Goal: Information Seeking & Learning: Learn about a topic

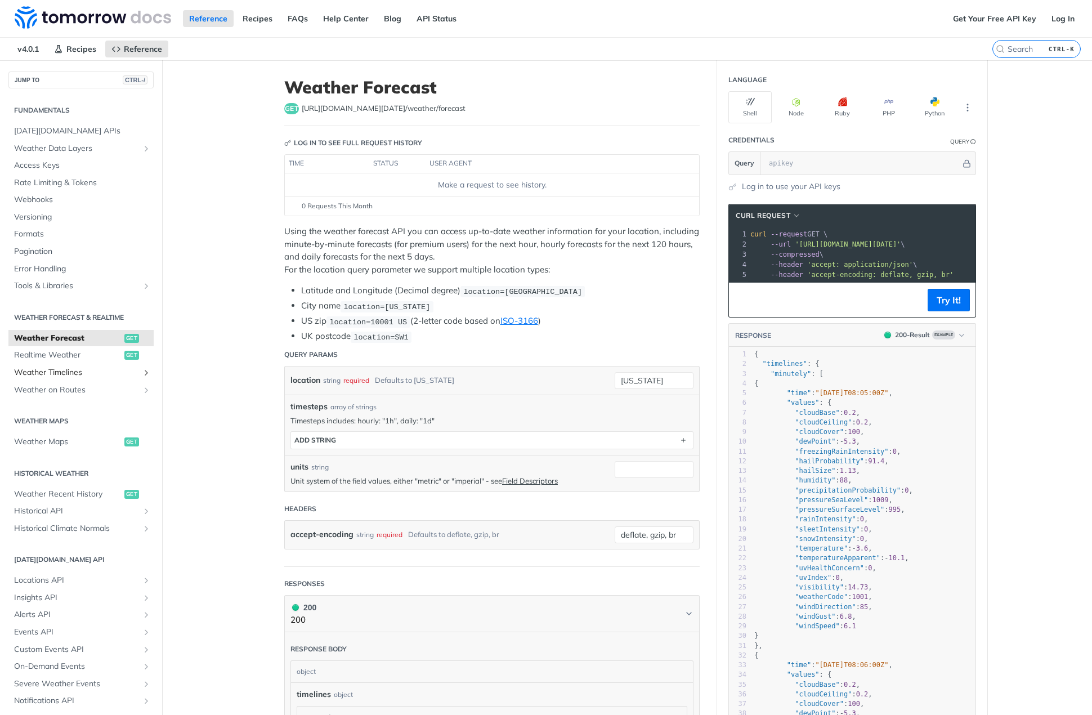
click at [69, 376] on span "Weather Timelines" at bounding box center [76, 372] width 125 height 11
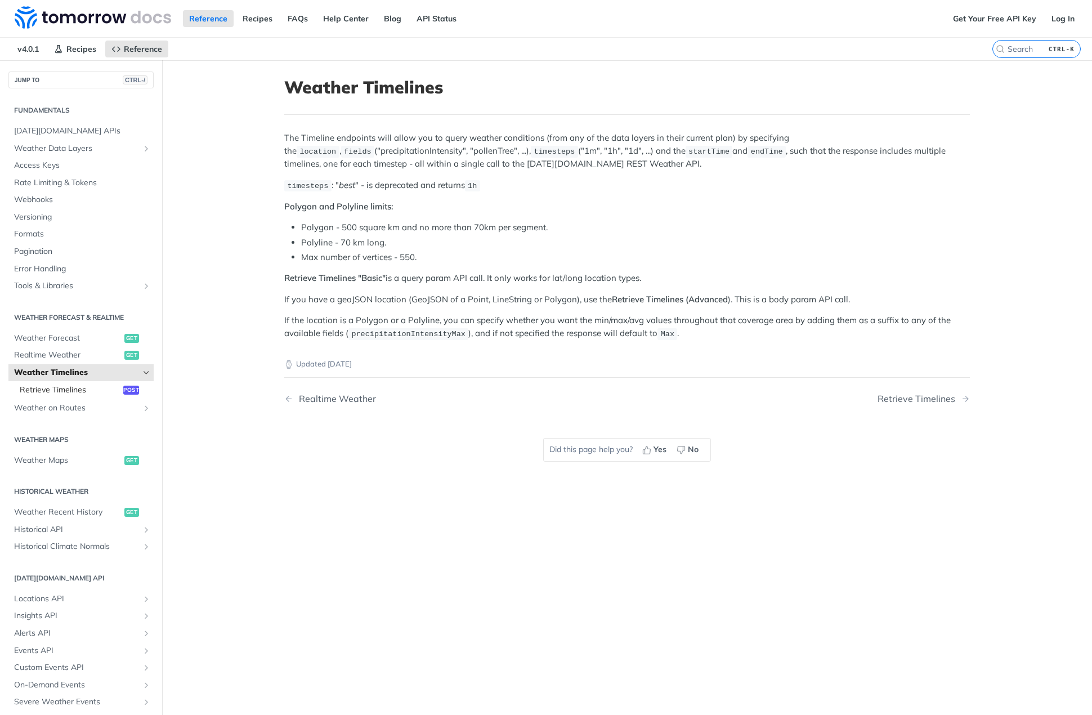
click at [72, 387] on span "Retrieve Timelines" at bounding box center [70, 390] width 101 height 11
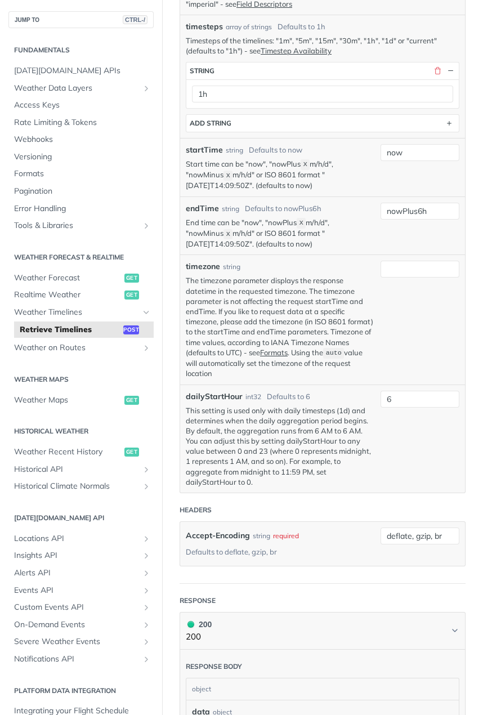
scroll to position [450, 0]
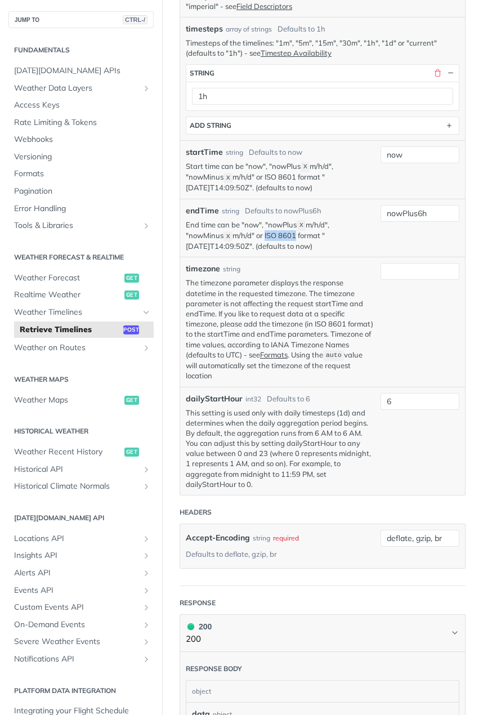
drag, startPoint x: 265, startPoint y: 232, endPoint x: 297, endPoint y: 232, distance: 32.7
click at [297, 232] on p "End time can be "now", "nowPlus X m/h/d", "nowMinus X m/h/d" or ISO 8601 format…" at bounding box center [280, 236] width 189 height 32
copy p "ISO 8601"
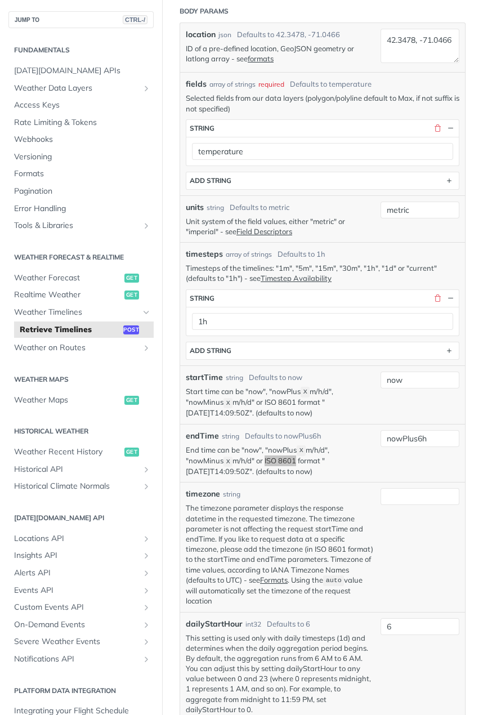
scroll to position [0, 0]
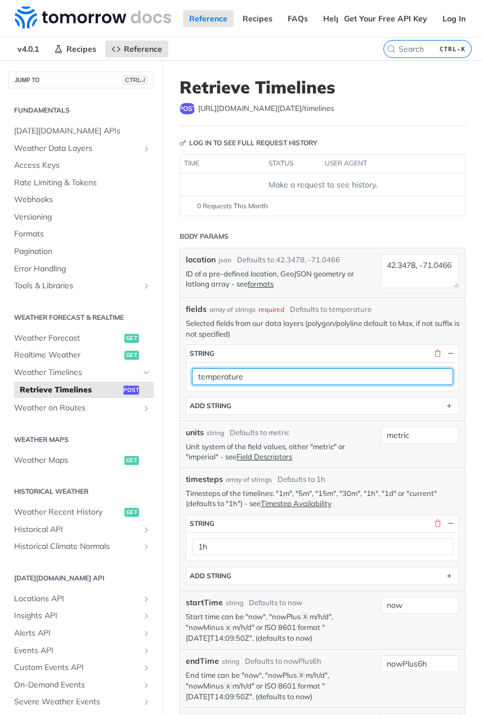
click at [279, 369] on input "temperature" at bounding box center [322, 376] width 261 height 17
click at [300, 333] on p "Selected fields from our data layers (polygon/polyline default to Max, if not s…" at bounding box center [323, 328] width 274 height 20
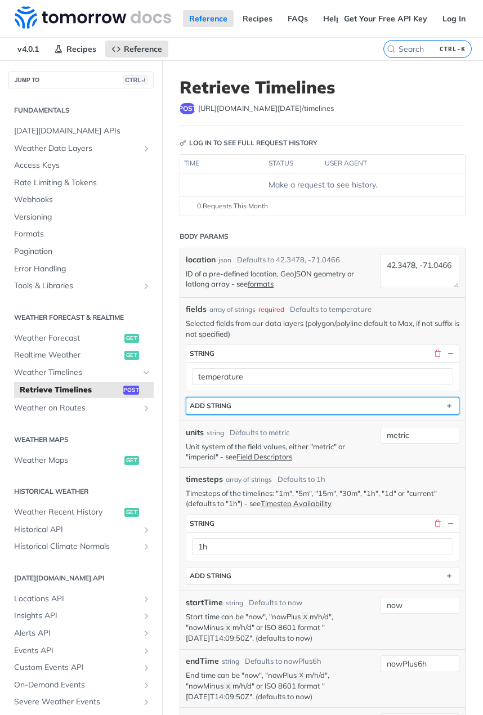
click at [233, 408] on button "ADD string" at bounding box center [322, 405] width 272 height 17
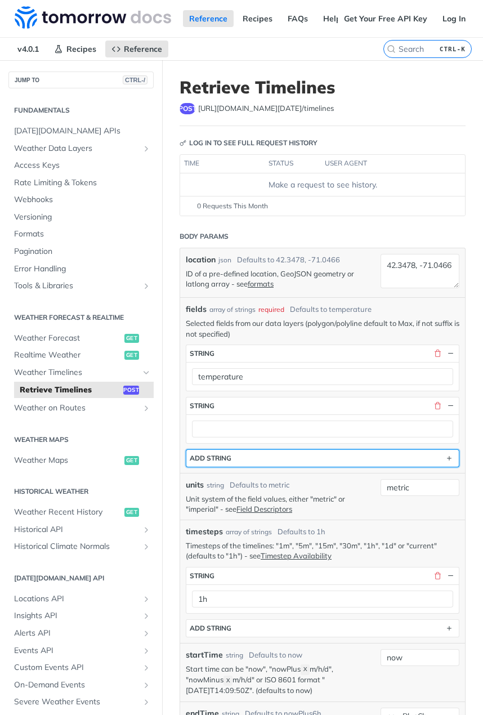
click at [419, 464] on button "ADD string" at bounding box center [322, 458] width 272 height 17
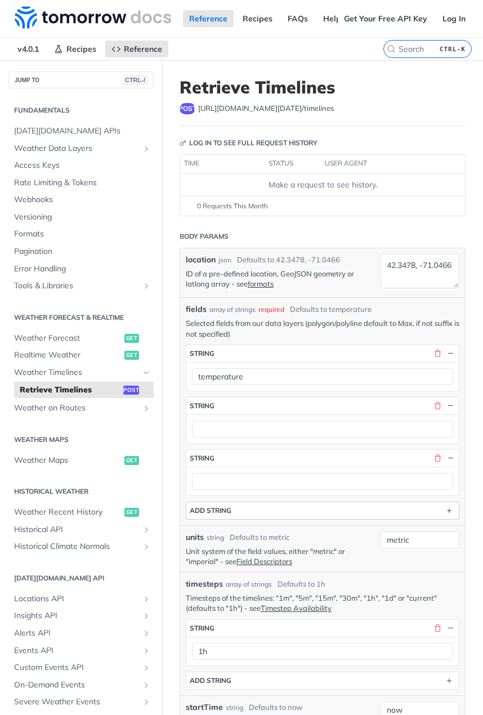
click at [430, 458] on div "button" at bounding box center [443, 458] width 26 height 10
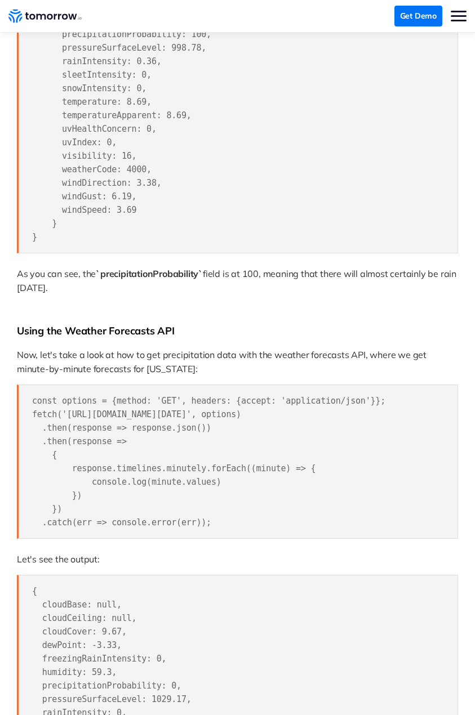
scroll to position [1182, 0]
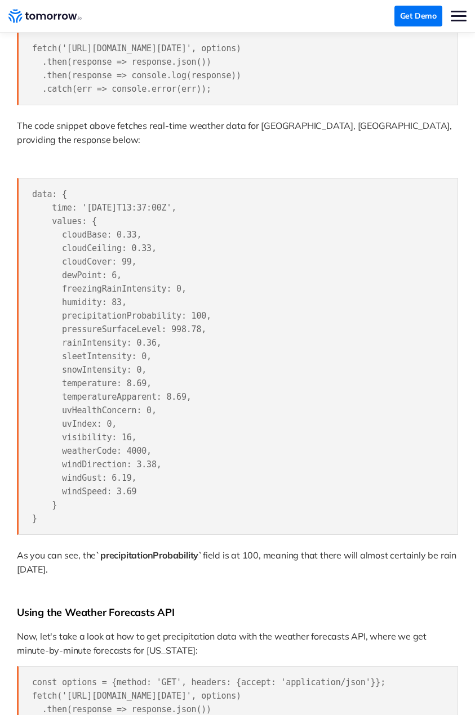
click at [99, 344] on pre "data: { time: '2024-03-25T13:37:00Z', values: { cloudBase: 0.33, cloudCeiling: …" at bounding box center [237, 356] width 441 height 357
click at [97, 337] on span "data: { time: '2024-03-25T13:37:00Z', values: { cloudBase: 0.33, cloudCeiling: …" at bounding box center [121, 356] width 179 height 334
drag, startPoint x: 123, startPoint y: 336, endPoint x: 149, endPoint y: 334, distance: 25.4
click at [149, 334] on span "data: { time: '2024-03-25T13:37:00Z', values: { cloudBase: 0.33, cloudCeiling: …" at bounding box center [121, 356] width 179 height 334
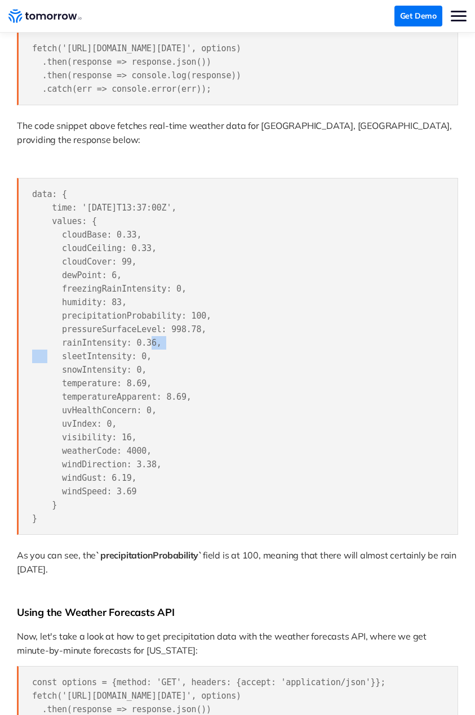
click at [155, 336] on pre "data: { time: '2024-03-25T13:37:00Z', values: { cloudBase: 0.33, cloudCeiling: …" at bounding box center [237, 356] width 441 height 357
click at [119, 336] on span "data: { time: '2024-03-25T13:37:00Z', values: { cloudBase: 0.33, cloudCeiling: …" at bounding box center [121, 356] width 179 height 334
click at [92, 338] on span "data: { time: '2024-03-25T13:37:00Z', values: { cloudBase: 0.33, cloudCeiling: …" at bounding box center [121, 356] width 179 height 334
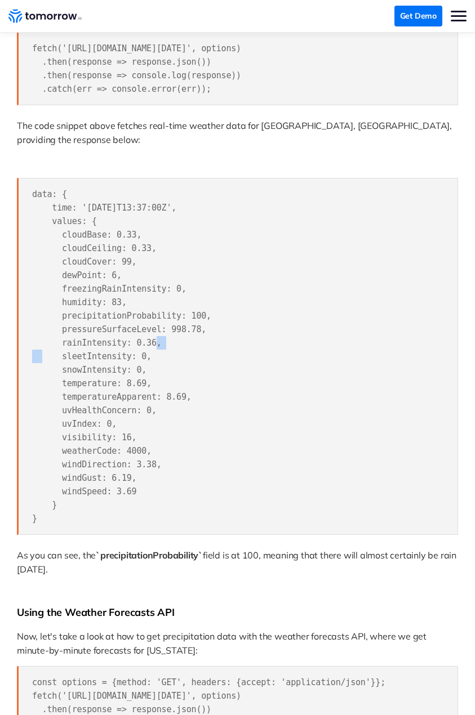
drag, startPoint x: 128, startPoint y: 338, endPoint x: 146, endPoint y: 338, distance: 18.6
click at [146, 338] on span "data: { time: '2024-03-25T13:37:00Z', values: { cloudBase: 0.33, cloudCeiling: …" at bounding box center [121, 356] width 179 height 334
click at [84, 333] on span "data: { time: '2024-03-25T13:37:00Z', values: { cloudBase: 0.33, cloudCeiling: …" at bounding box center [121, 356] width 179 height 334
copy span "rainIntensity"
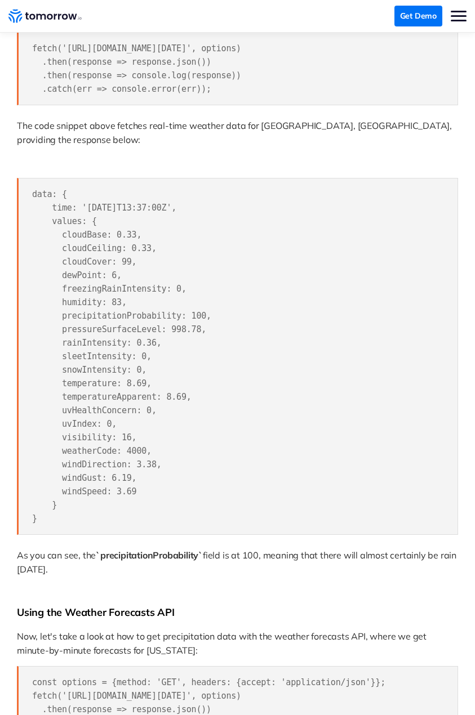
click at [88, 329] on pre "data: { time: '2024-03-25T13:37:00Z', values: { cloudBase: 0.33, cloudCeiling: …" at bounding box center [237, 356] width 441 height 357
click at [91, 342] on span "data: { time: '2024-03-25T13:37:00Z', values: { cloudBase: 0.33, cloudCeiling: …" at bounding box center [121, 356] width 179 height 334
copy span "rainIntensity"
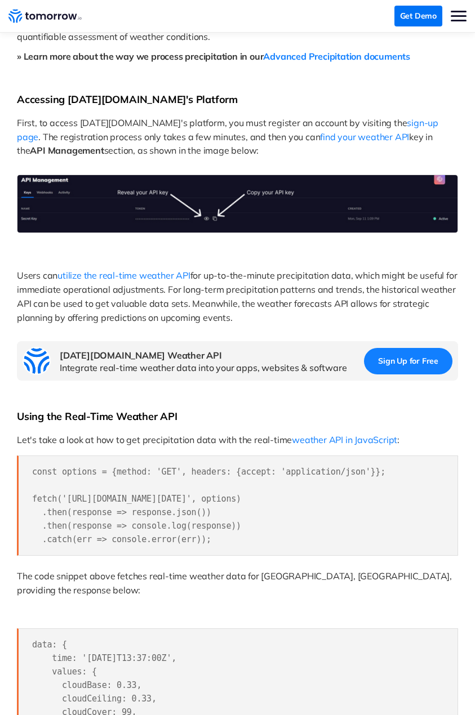
scroll to position [676, 0]
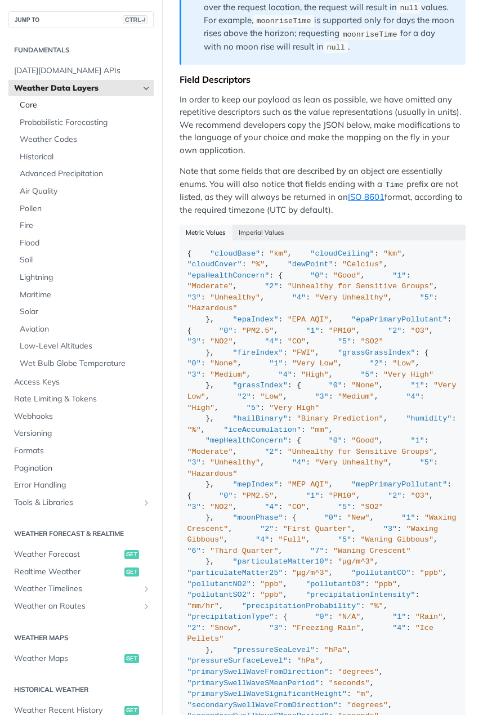
click at [59, 104] on span "Core" at bounding box center [85, 105] width 131 height 11
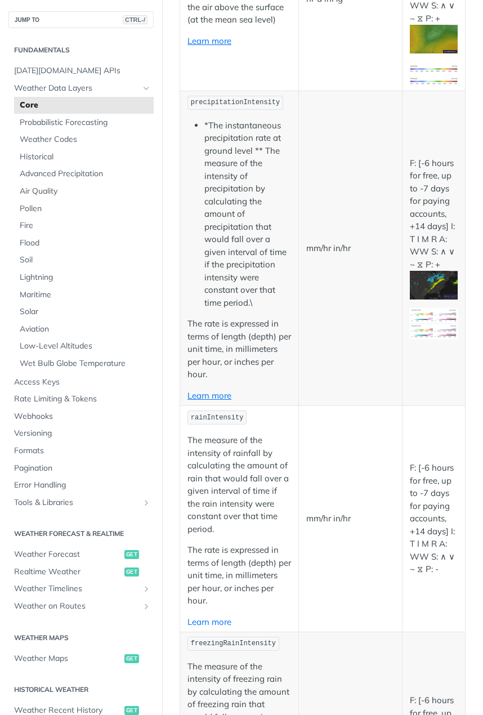
scroll to position [1463, 0]
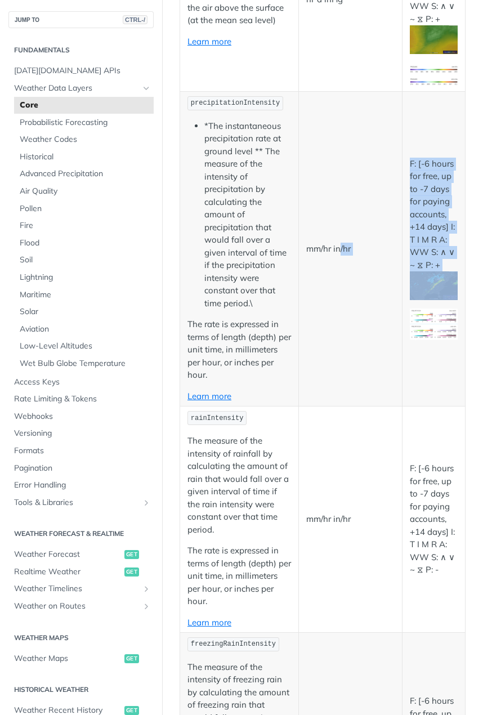
drag, startPoint x: 330, startPoint y: 359, endPoint x: 438, endPoint y: 341, distance: 109.0
click at [438, 341] on tr "precipitationIntensity *The instantaneous precipitation rate at ground level **…" at bounding box center [322, 249] width 285 height 315
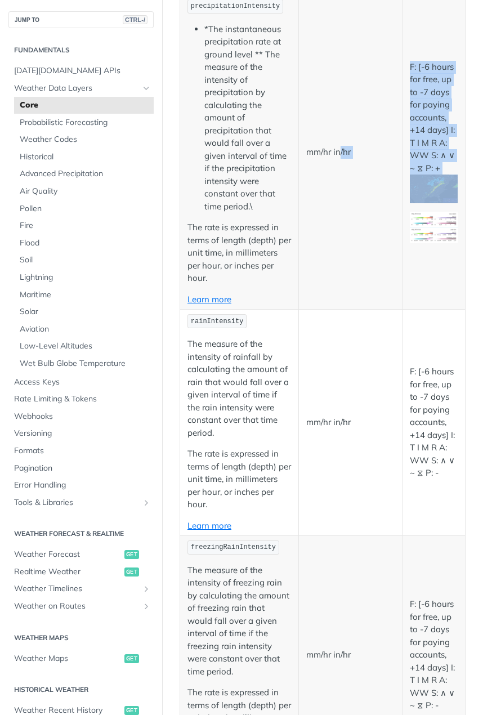
scroll to position [1519, 0]
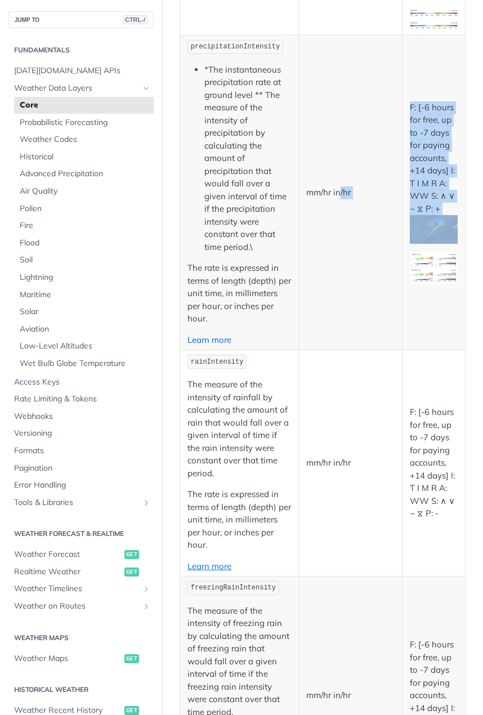
click at [224, 345] on link "Learn more" at bounding box center [209, 339] width 44 height 11
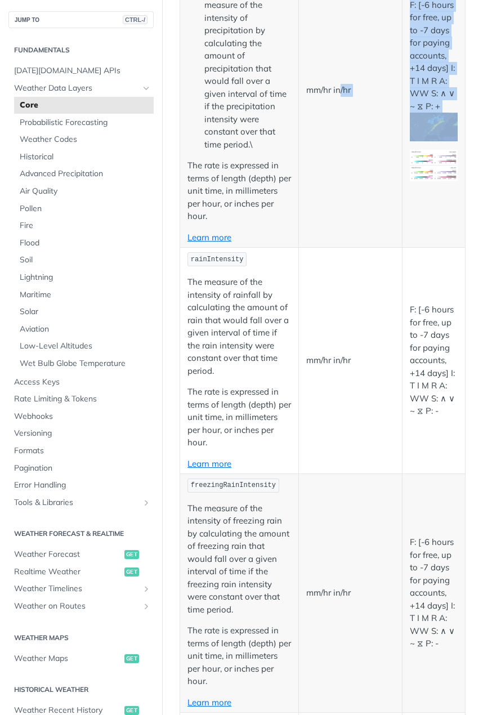
scroll to position [1576, 0]
